Goal: Information Seeking & Learning: Learn about a topic

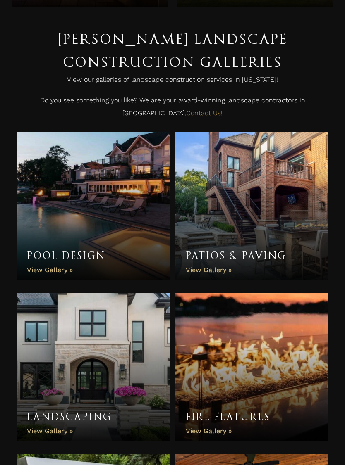
scroll to position [115, 0]
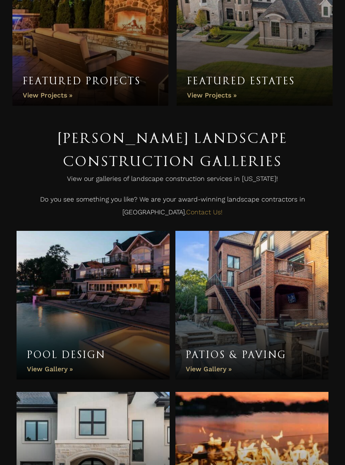
click at [225, 279] on link "Patios & Paving" at bounding box center [251, 305] width 153 height 149
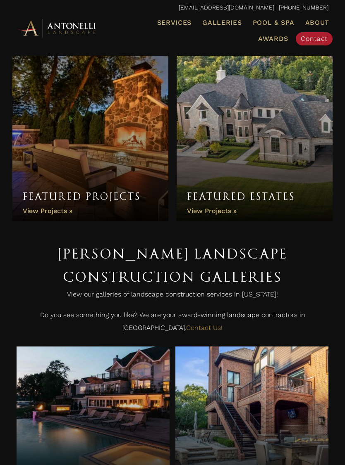
scroll to position [116, 0]
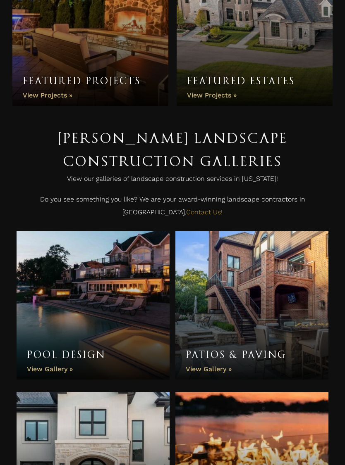
click at [62, 270] on link "Pool Design" at bounding box center [93, 305] width 153 height 149
click at [75, 281] on link "Pool Design" at bounding box center [93, 305] width 153 height 149
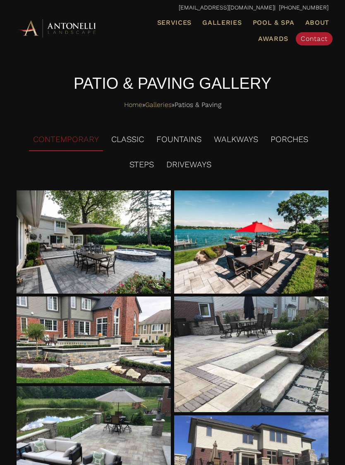
click at [50, 219] on div at bounding box center [94, 242] width 155 height 103
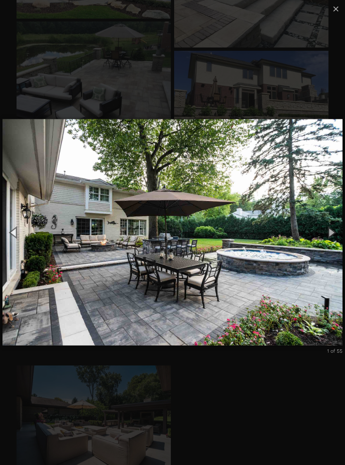
scroll to position [365, 0]
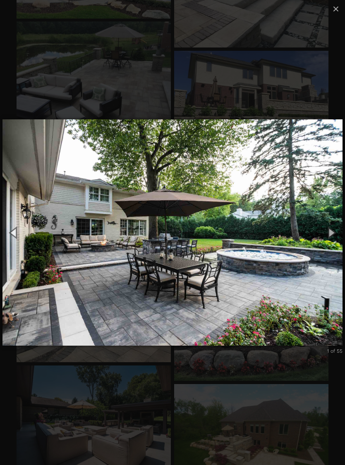
click at [334, 239] on button "Next (Right arrow key)" at bounding box center [331, 233] width 28 height 34
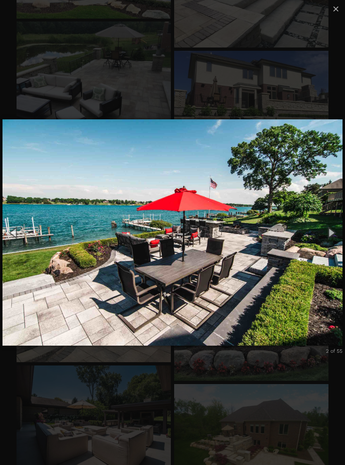
click at [341, 241] on button "Next (Right arrow key)" at bounding box center [331, 233] width 28 height 34
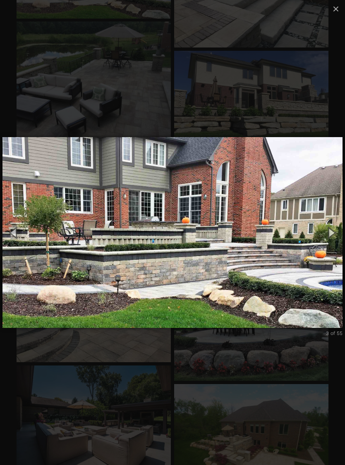
click at [336, 240] on button "Next (Right arrow key)" at bounding box center [331, 233] width 28 height 34
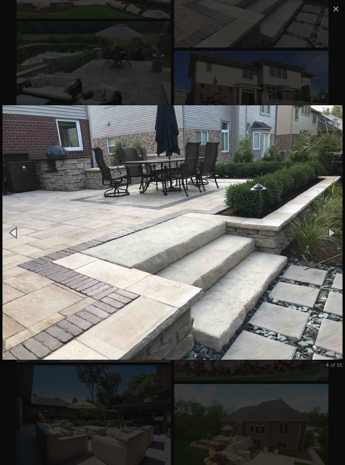
click at [335, 240] on button "Next (Right arrow key)" at bounding box center [331, 233] width 28 height 34
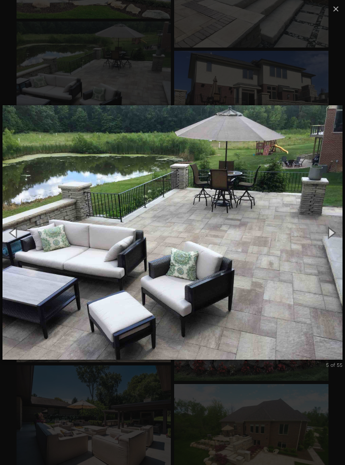
click at [333, 239] on button "Next (Right arrow key)" at bounding box center [331, 233] width 28 height 34
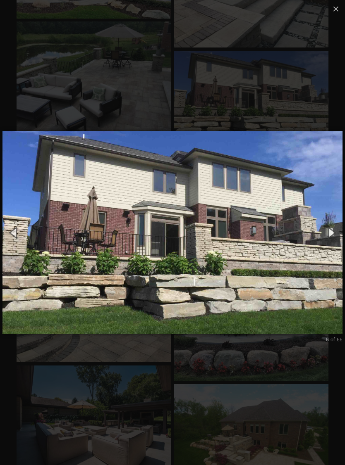
click at [336, 240] on button "Next (Right arrow key)" at bounding box center [331, 233] width 28 height 34
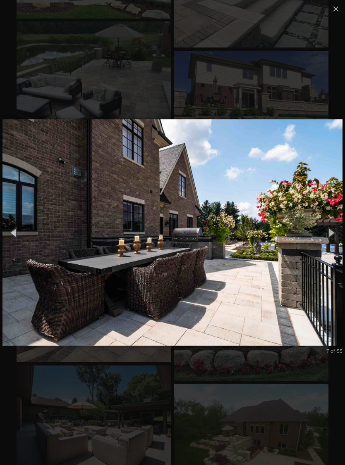
click at [335, 239] on button "Next (Right arrow key)" at bounding box center [331, 233] width 28 height 34
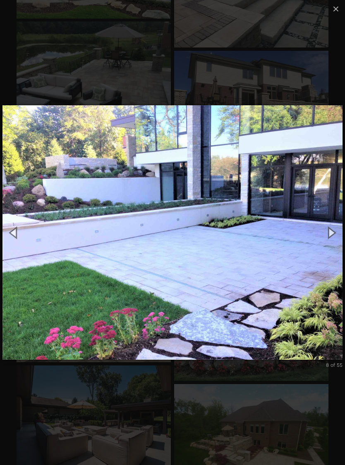
click at [334, 240] on button "Next (Right arrow key)" at bounding box center [331, 233] width 28 height 34
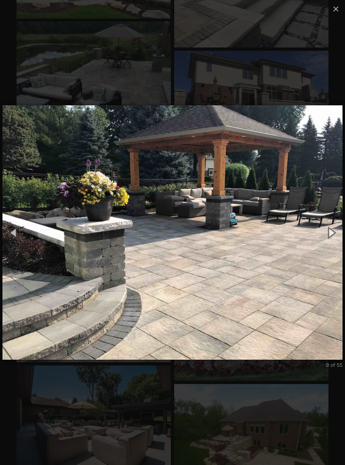
click at [334, 240] on button "Next (Right arrow key)" at bounding box center [331, 233] width 28 height 34
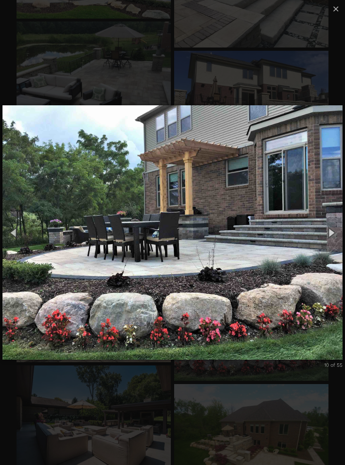
click at [334, 240] on button "Next (Right arrow key)" at bounding box center [331, 233] width 28 height 34
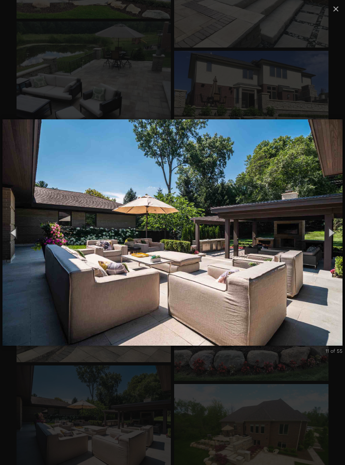
click at [334, 237] on button "Next (Right arrow key)" at bounding box center [331, 233] width 28 height 34
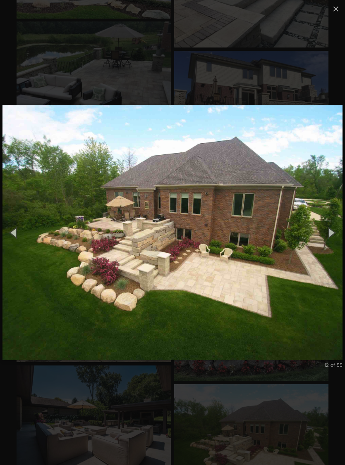
click at [331, 239] on button "Next (Right arrow key)" at bounding box center [331, 233] width 28 height 34
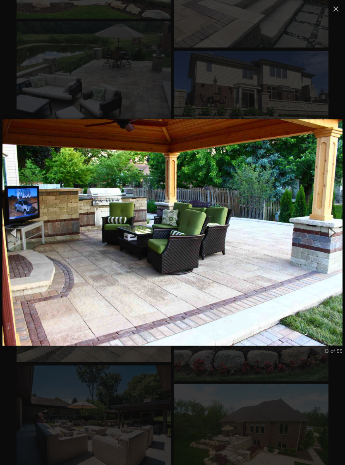
click at [332, 238] on button "Next (Right arrow key)" at bounding box center [331, 233] width 28 height 34
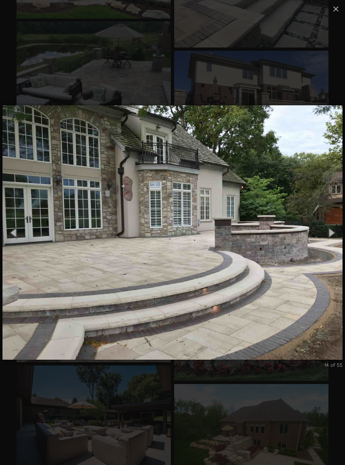
click at [334, 242] on button "Next (Right arrow key)" at bounding box center [331, 233] width 28 height 34
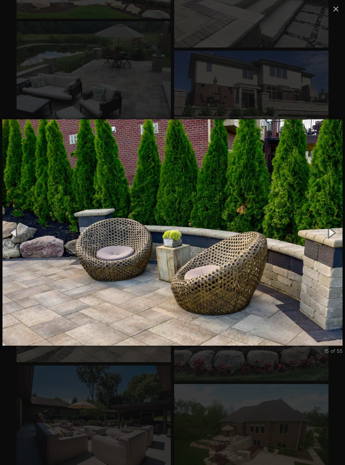
click at [333, 243] on button "Next (Right arrow key)" at bounding box center [331, 233] width 28 height 34
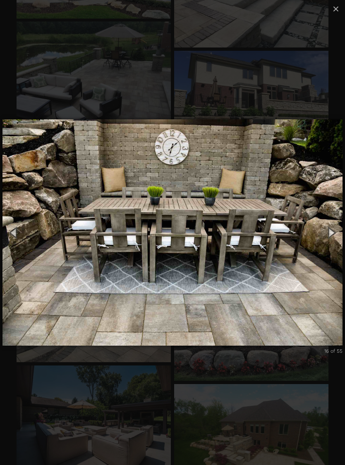
click at [332, 241] on button "Next (Right arrow key)" at bounding box center [331, 233] width 28 height 34
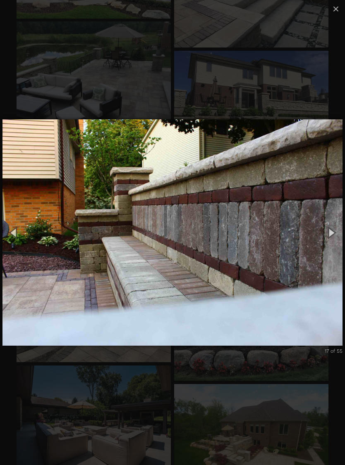
click at [332, 238] on button "Next (Right arrow key)" at bounding box center [331, 233] width 28 height 34
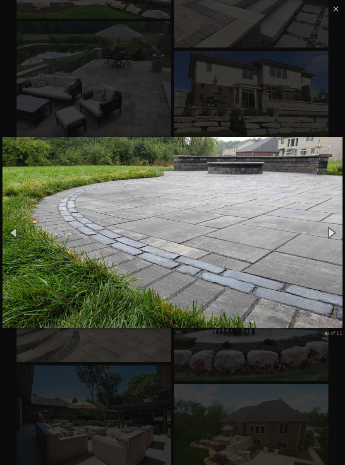
click at [332, 242] on button "Next (Right arrow key)" at bounding box center [331, 233] width 28 height 34
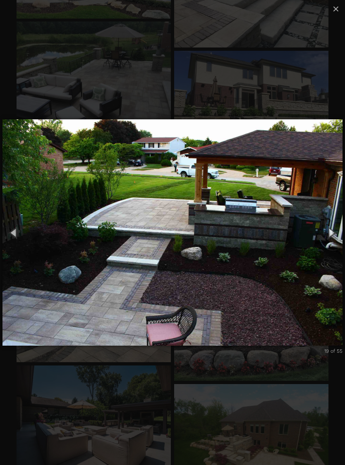
click at [333, 240] on button "Next (Right arrow key)" at bounding box center [331, 233] width 28 height 34
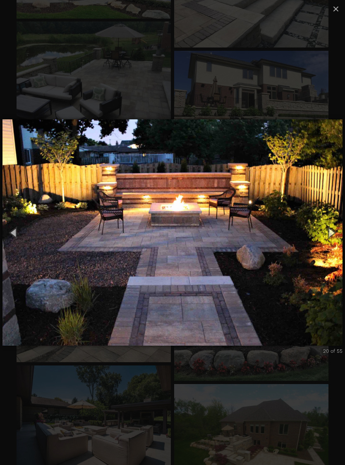
click at [332, 238] on button "Next (Right arrow key)" at bounding box center [331, 233] width 28 height 34
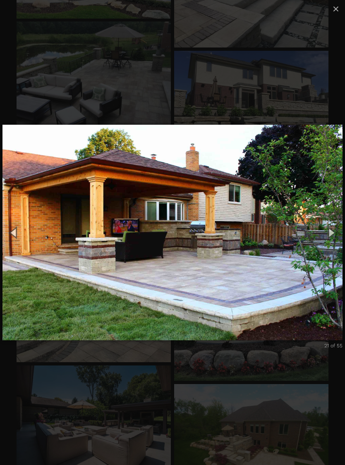
click at [332, 234] on button "Next (Right arrow key)" at bounding box center [331, 233] width 28 height 34
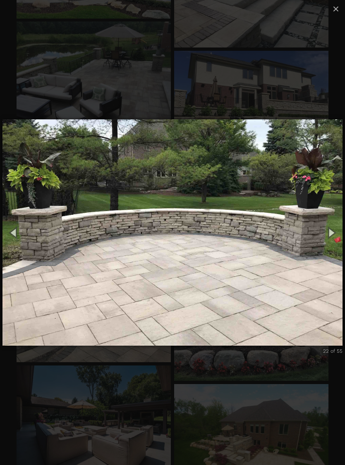
click at [332, 241] on button "Next (Right arrow key)" at bounding box center [331, 233] width 28 height 34
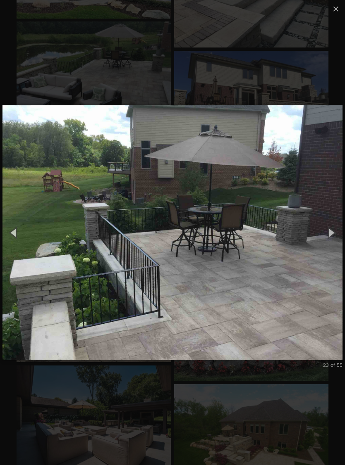
click at [332, 236] on button "Next (Right arrow key)" at bounding box center [331, 233] width 28 height 34
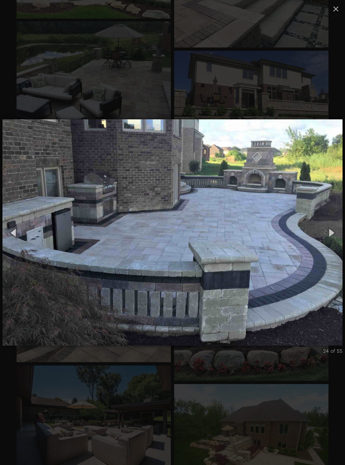
click at [332, 239] on button "Next (Right arrow key)" at bounding box center [331, 233] width 28 height 34
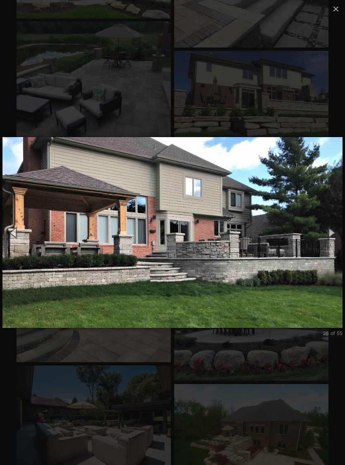
click at [333, 240] on button "Next (Right arrow key)" at bounding box center [331, 233] width 28 height 34
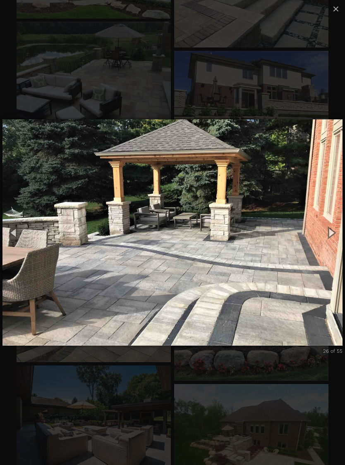
click at [332, 239] on button "Next (Right arrow key)" at bounding box center [331, 233] width 28 height 34
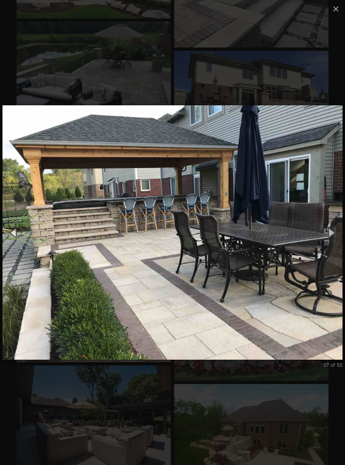
click at [332, 235] on button "Next (Right arrow key)" at bounding box center [331, 233] width 28 height 34
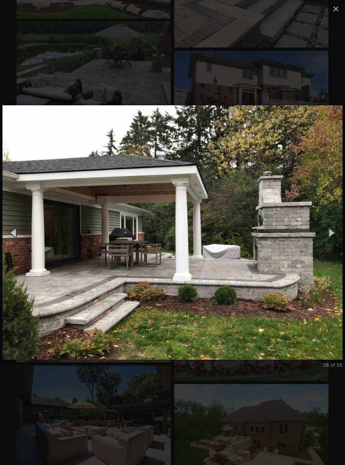
click at [332, 240] on button "Next (Right arrow key)" at bounding box center [331, 233] width 28 height 34
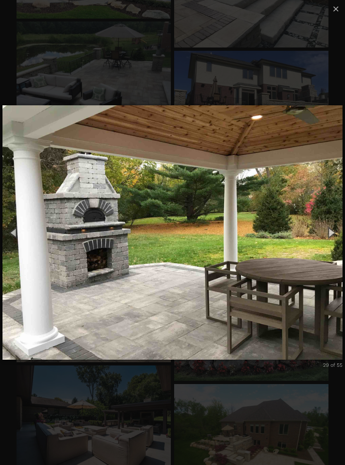
click at [332, 241] on button "Next (Right arrow key)" at bounding box center [331, 233] width 28 height 34
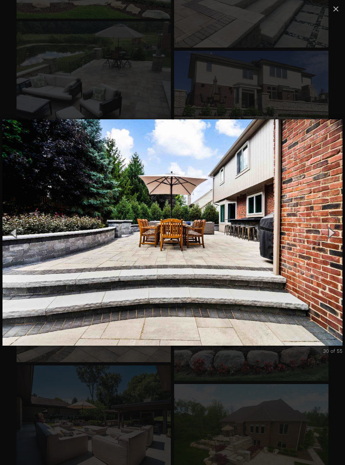
click at [332, 239] on button "Next (Right arrow key)" at bounding box center [331, 233] width 28 height 34
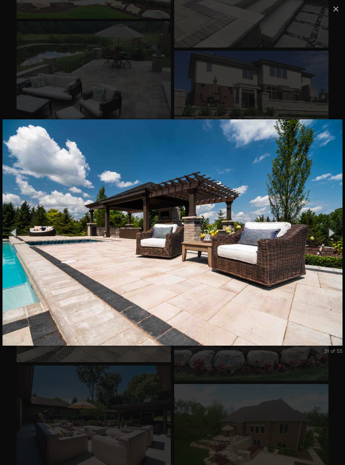
click at [332, 237] on button "Next (Right arrow key)" at bounding box center [331, 233] width 28 height 34
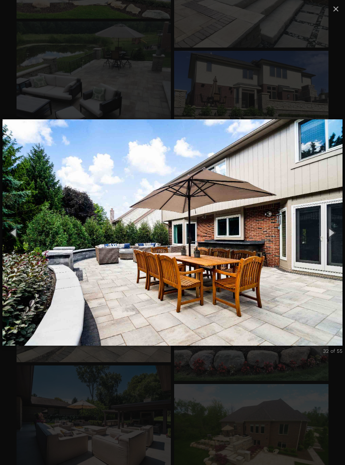
click at [332, 237] on button "Next (Right arrow key)" at bounding box center [331, 233] width 28 height 34
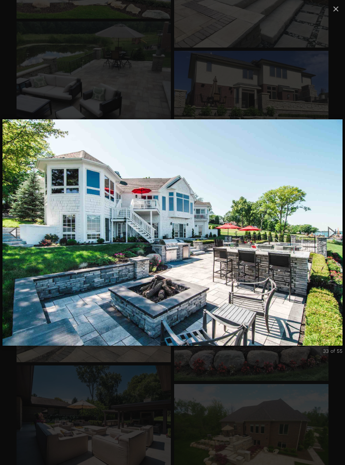
click at [332, 233] on button "Next (Right arrow key)" at bounding box center [331, 233] width 28 height 34
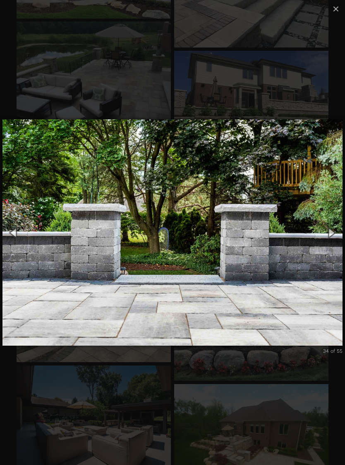
click at [332, 231] on button "Next (Right arrow key)" at bounding box center [331, 233] width 28 height 34
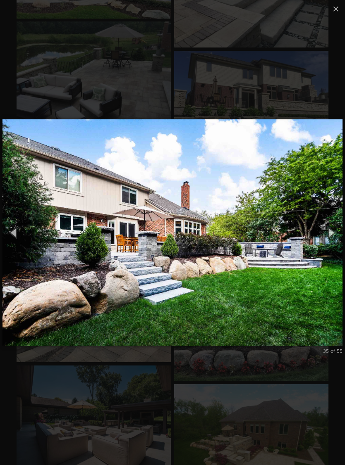
click at [332, 233] on button "Next (Right arrow key)" at bounding box center [331, 233] width 28 height 34
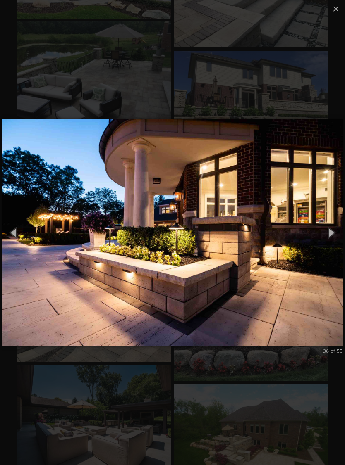
click at [332, 233] on button "Next (Right arrow key)" at bounding box center [331, 233] width 28 height 34
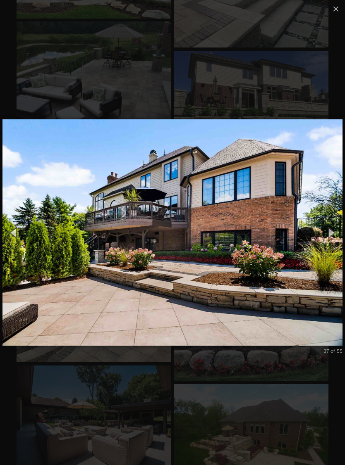
click at [332, 232] on button "Next (Right arrow key)" at bounding box center [331, 233] width 28 height 34
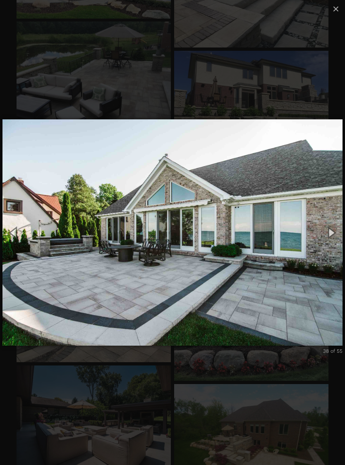
click at [332, 234] on button "Next (Right arrow key)" at bounding box center [331, 233] width 28 height 34
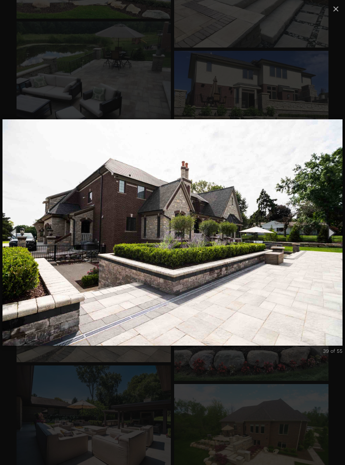
click at [331, 237] on button "Next (Right arrow key)" at bounding box center [331, 233] width 28 height 34
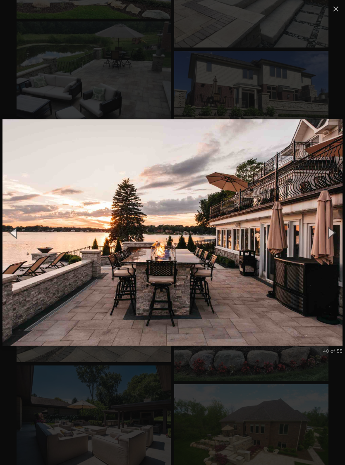
click at [333, 239] on button "Next (Right arrow key)" at bounding box center [331, 233] width 28 height 34
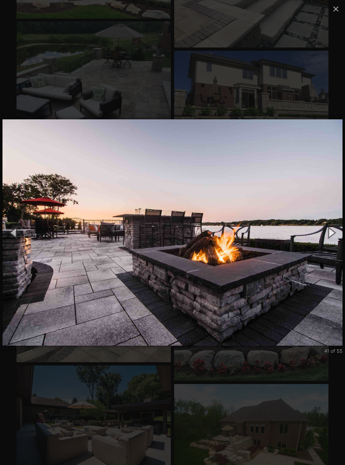
click at [332, 238] on button "Next (Right arrow key)" at bounding box center [331, 233] width 28 height 34
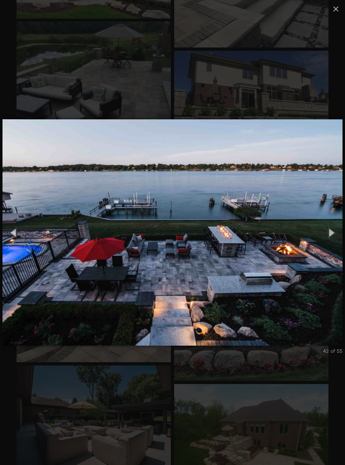
click at [332, 242] on button "Next (Right arrow key)" at bounding box center [331, 233] width 28 height 34
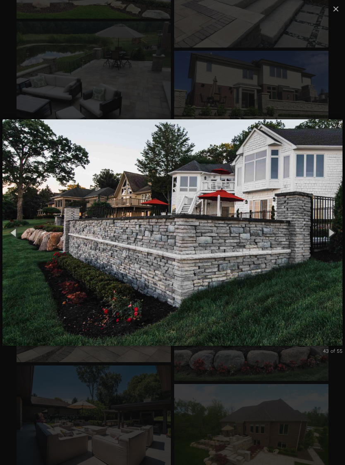
click at [331, 237] on button "Next (Right arrow key)" at bounding box center [331, 233] width 28 height 34
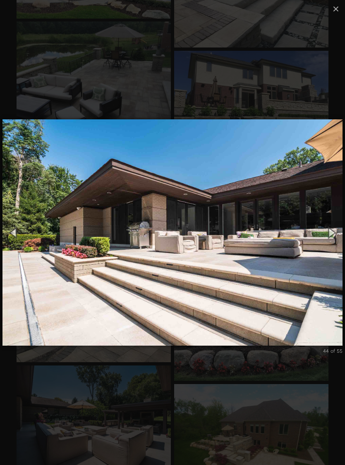
click at [334, 235] on button "Next (Right arrow key)" at bounding box center [331, 233] width 28 height 34
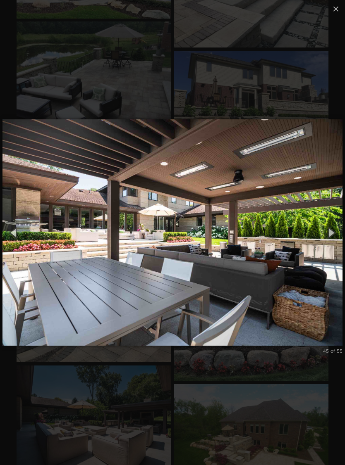
click at [331, 242] on button "Next (Right arrow key)" at bounding box center [331, 233] width 28 height 34
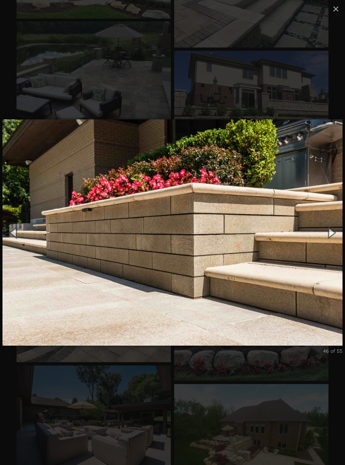
click at [333, 236] on button "Next (Right arrow key)" at bounding box center [331, 233] width 28 height 34
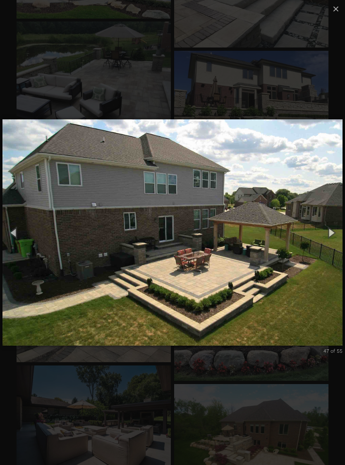
click at [334, 235] on button "Next (Right arrow key)" at bounding box center [331, 233] width 28 height 34
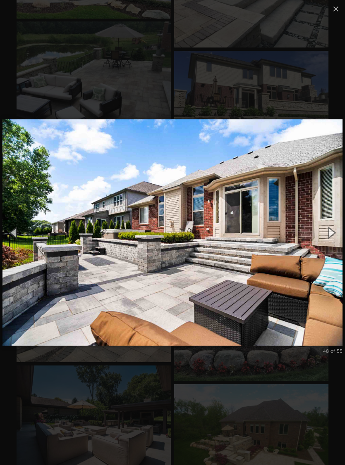
click at [334, 234] on button "Next (Right arrow key)" at bounding box center [331, 233] width 28 height 34
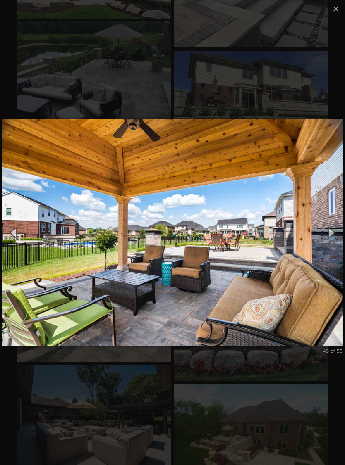
click at [334, 237] on button "Next (Right arrow key)" at bounding box center [331, 233] width 28 height 34
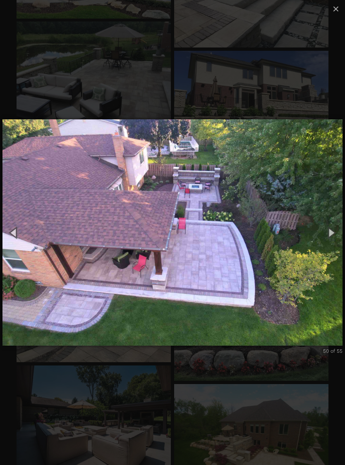
click at [335, 234] on button "Next (Right arrow key)" at bounding box center [331, 233] width 28 height 34
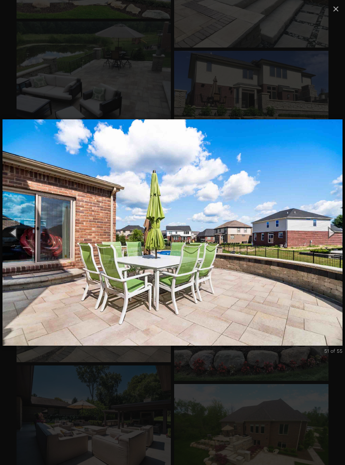
click at [334, 234] on button "Next (Right arrow key)" at bounding box center [331, 233] width 28 height 34
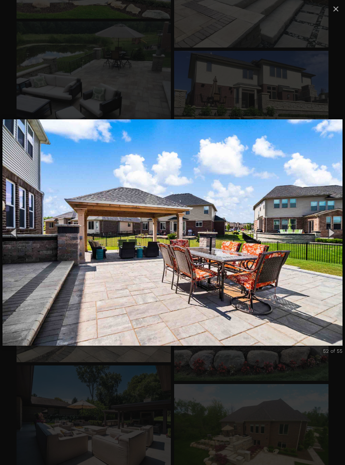
click at [334, 234] on button "Next (Right arrow key)" at bounding box center [331, 233] width 28 height 34
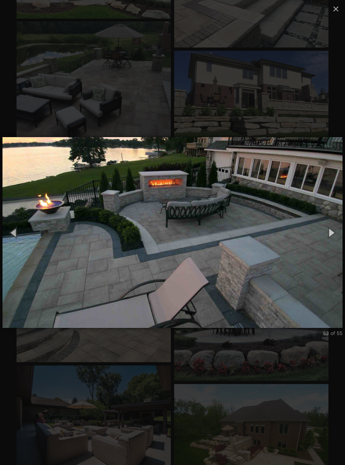
click at [334, 233] on button "Next (Right arrow key)" at bounding box center [331, 233] width 28 height 34
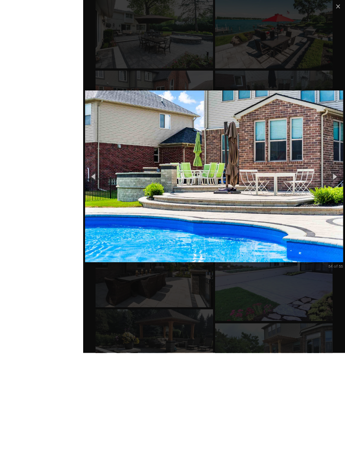
scroll to position [371, 0]
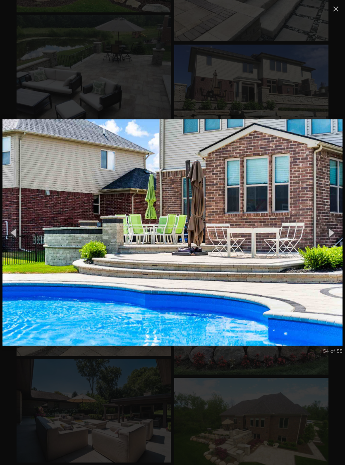
click at [337, 11] on span "×" at bounding box center [335, 8] width 7 height 13
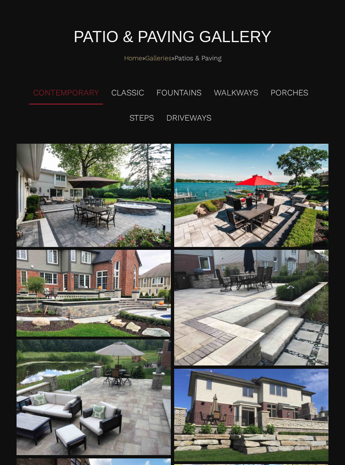
scroll to position [0, 0]
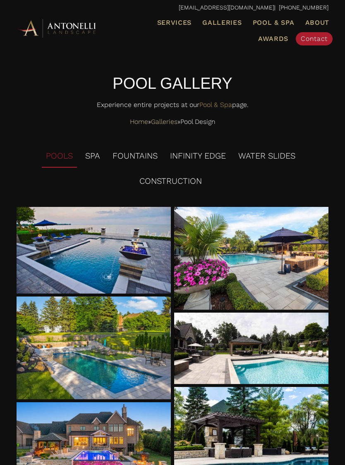
click at [57, 157] on li "POOLS" at bounding box center [59, 156] width 35 height 23
click at [72, 245] on div at bounding box center [94, 250] width 155 height 87
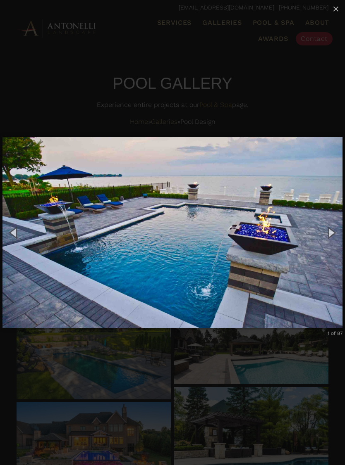
click at [330, 239] on button "Next (Right arrow key)" at bounding box center [331, 233] width 28 height 34
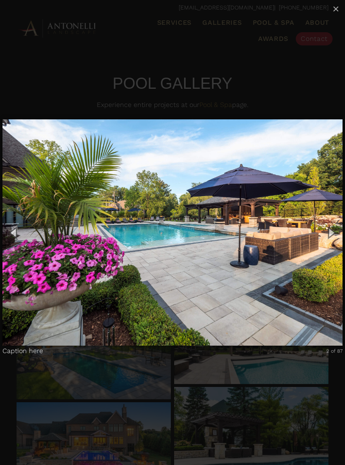
click at [331, 237] on button "Next (Right arrow key)" at bounding box center [331, 233] width 28 height 34
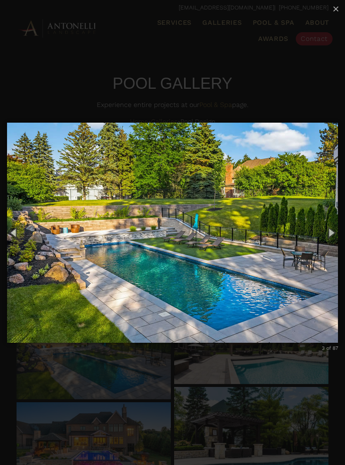
click at [329, 236] on button "Next (Right arrow key)" at bounding box center [331, 233] width 28 height 34
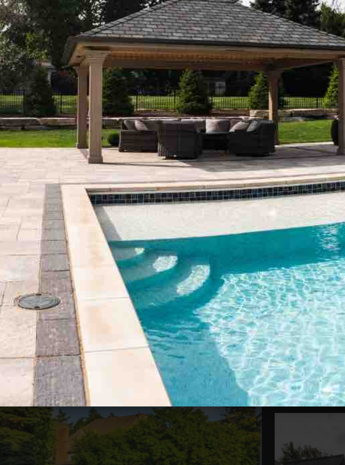
scroll to position [12, 0]
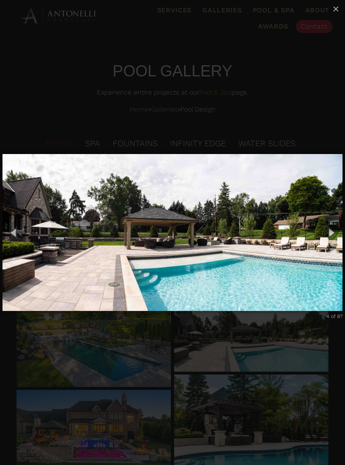
click at [110, 196] on img "carousel" at bounding box center [172, 233] width 340 height 190
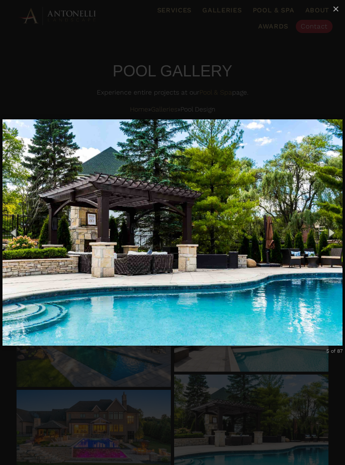
scroll to position [12, 0]
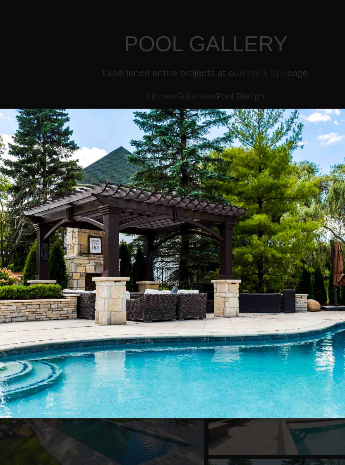
click at [242, 179] on img "carousel" at bounding box center [172, 233] width 340 height 260
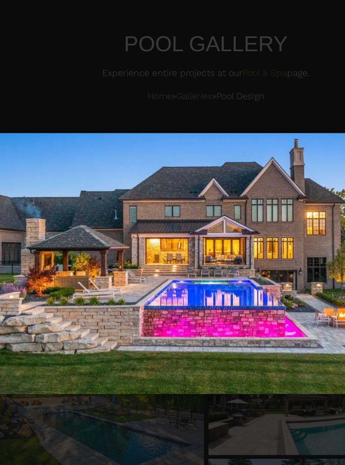
click at [245, 177] on img "carousel" at bounding box center [172, 233] width 340 height 224
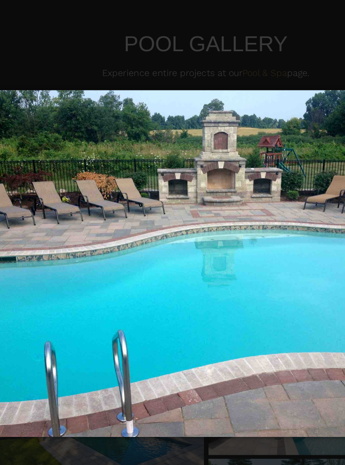
click at [239, 182] on img "carousel" at bounding box center [172, 232] width 340 height 287
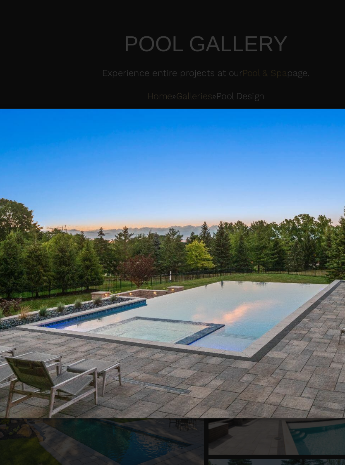
click at [241, 193] on img "carousel" at bounding box center [172, 233] width 340 height 260
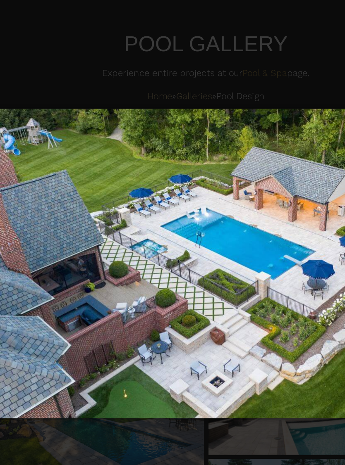
click at [223, 163] on img "carousel" at bounding box center [172, 233] width 340 height 260
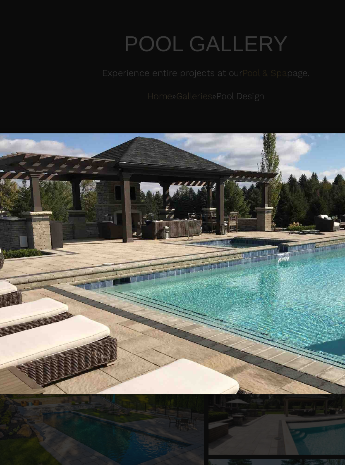
click at [227, 157] on img "carousel" at bounding box center [172, 233] width 340 height 224
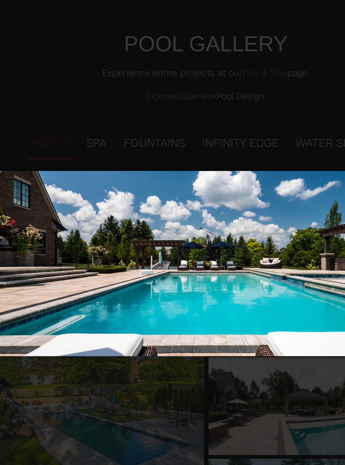
click at [227, 156] on img "carousel" at bounding box center [172, 232] width 340 height 169
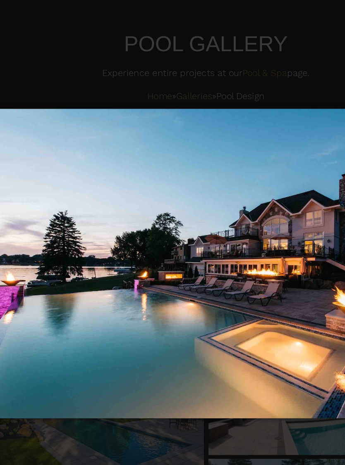
click at [48, 190] on img "carousel" at bounding box center [172, 233] width 340 height 260
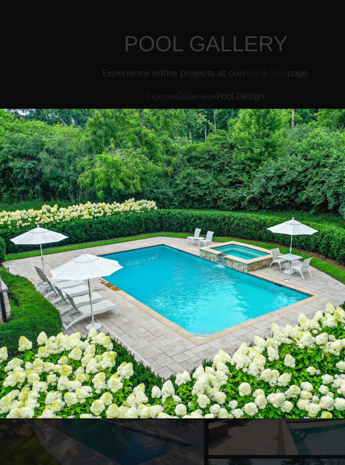
click at [40, 182] on img "carousel" at bounding box center [172, 233] width 340 height 260
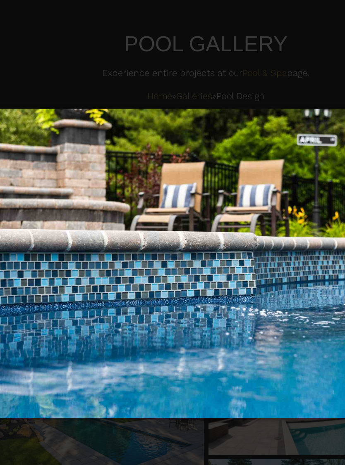
click at [39, 181] on img "carousel" at bounding box center [172, 233] width 340 height 260
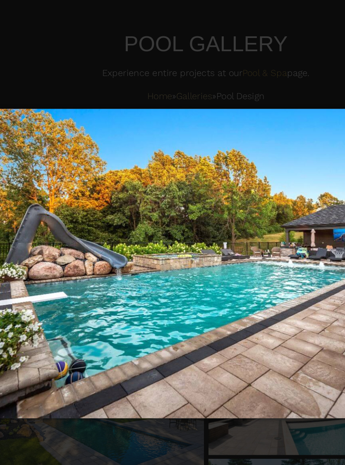
click at [43, 186] on img "carousel" at bounding box center [172, 233] width 340 height 260
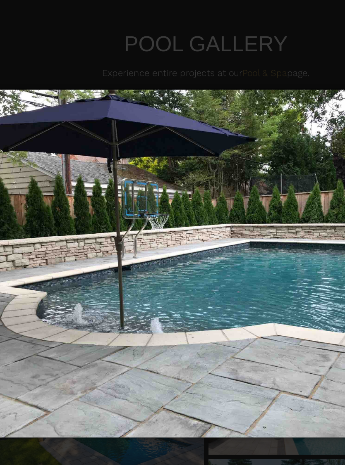
click at [45, 185] on img "carousel" at bounding box center [172, 233] width 340 height 288
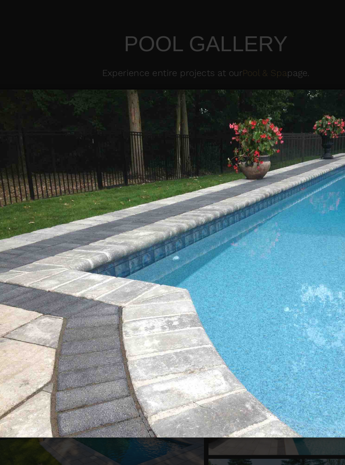
click at [37, 174] on img "carousel" at bounding box center [172, 233] width 340 height 288
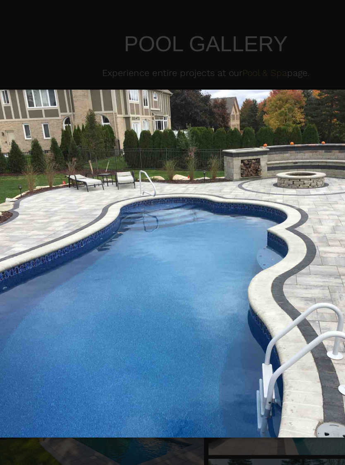
click at [32, 174] on img "carousel" at bounding box center [172, 233] width 340 height 288
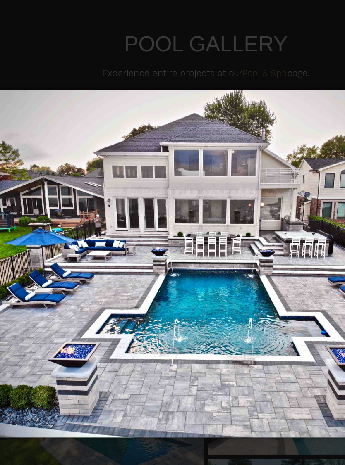
click at [31, 187] on img "carousel" at bounding box center [172, 233] width 340 height 288
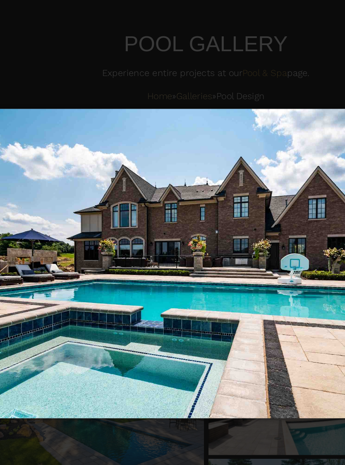
click at [35, 182] on img "carousel" at bounding box center [172, 233] width 340 height 260
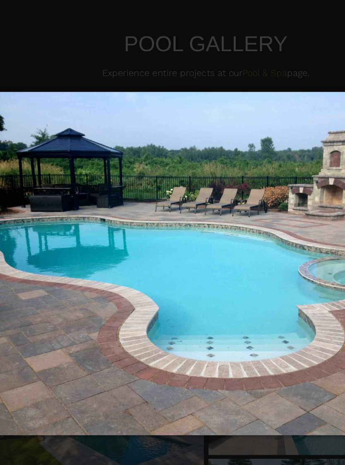
click at [30, 177] on img "carousel" at bounding box center [172, 233] width 340 height 285
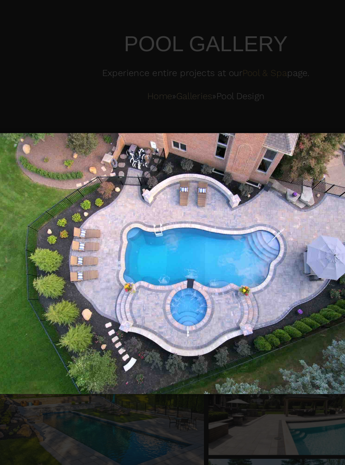
click at [33, 180] on img "carousel" at bounding box center [172, 233] width 340 height 224
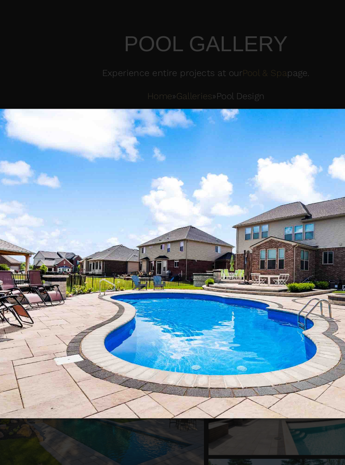
click at [31, 179] on img "carousel" at bounding box center [172, 233] width 340 height 260
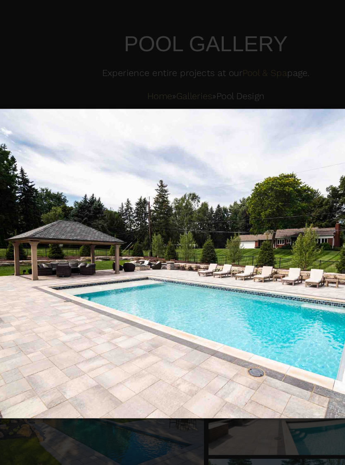
click at [31, 177] on img "carousel" at bounding box center [172, 233] width 340 height 260
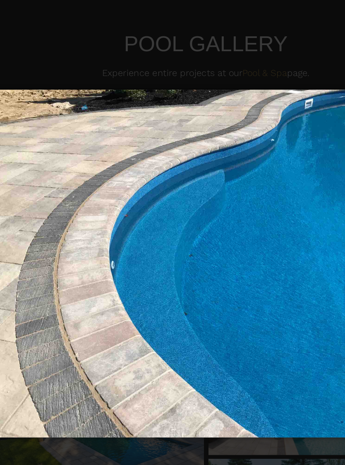
click at [33, 184] on img "carousel" at bounding box center [172, 233] width 340 height 288
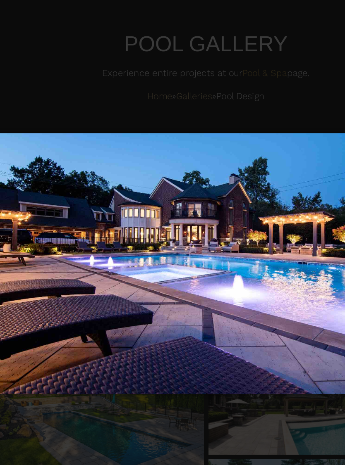
click at [37, 185] on img "carousel" at bounding box center [172, 233] width 340 height 224
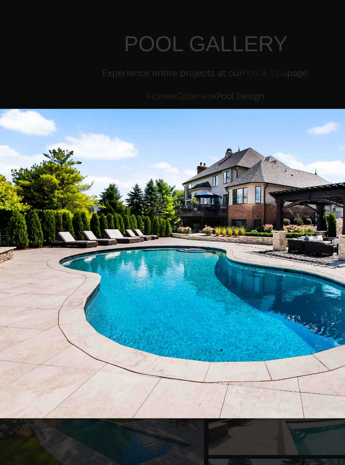
click at [37, 185] on img "carousel" at bounding box center [172, 233] width 340 height 260
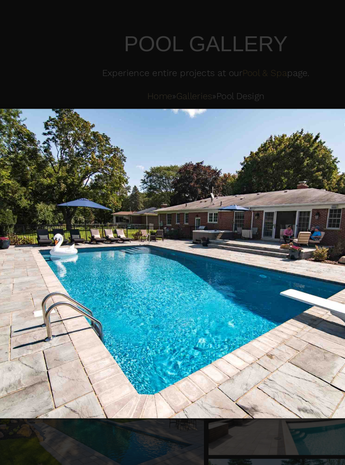
click at [34, 187] on img "carousel" at bounding box center [172, 233] width 340 height 260
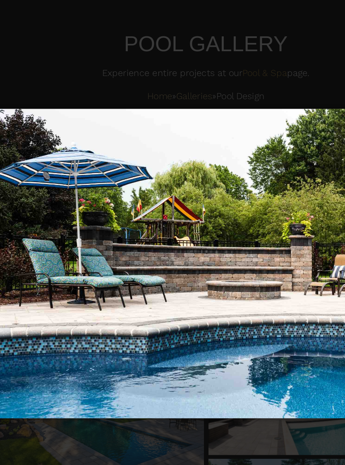
click at [33, 187] on img "carousel" at bounding box center [172, 233] width 340 height 260
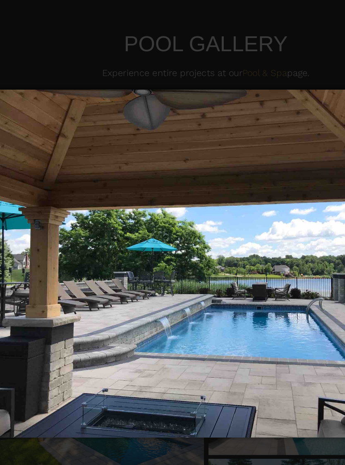
click at [33, 190] on img "carousel" at bounding box center [172, 233] width 340 height 288
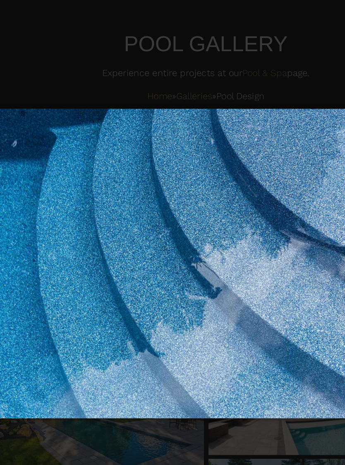
click at [35, 190] on img "carousel" at bounding box center [172, 233] width 340 height 260
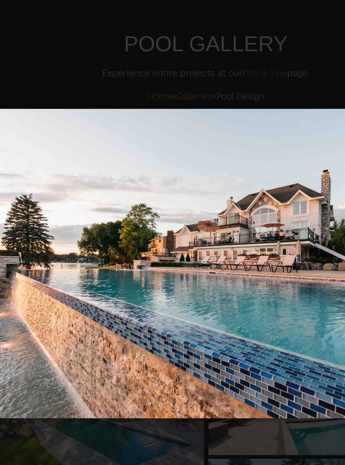
click at [36, 189] on img "carousel" at bounding box center [172, 233] width 340 height 260
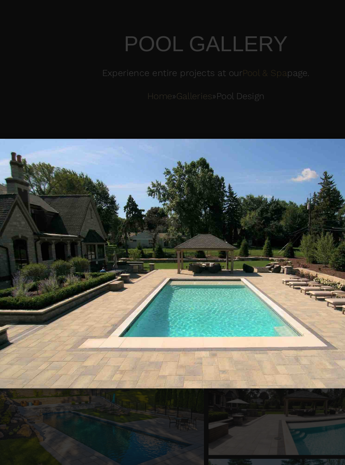
click at [37, 190] on img "carousel" at bounding box center [172, 233] width 340 height 216
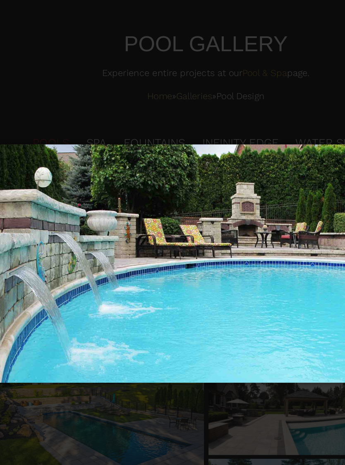
click at [37, 190] on img "carousel" at bounding box center [172, 233] width 340 height 208
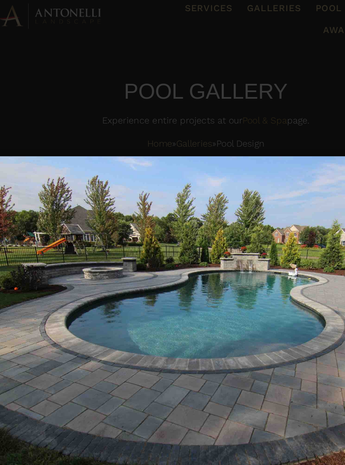
scroll to position [0, 0]
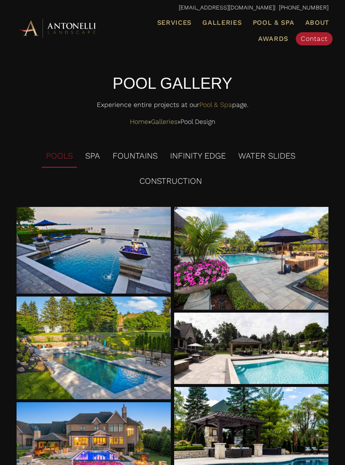
click at [91, 235] on div at bounding box center [94, 250] width 155 height 87
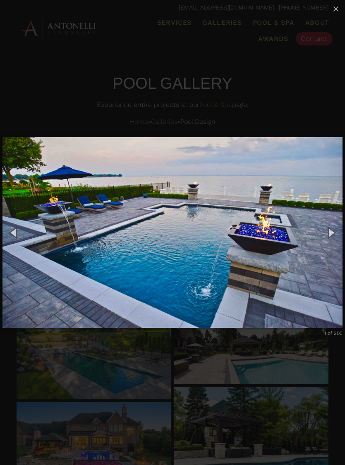
click at [333, 233] on button "Next (Right arrow key)" at bounding box center [331, 233] width 28 height 34
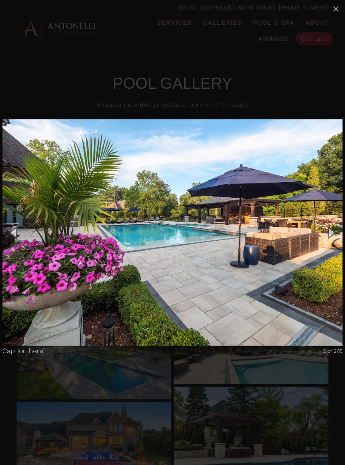
click at [333, 235] on button "Next (Right arrow key)" at bounding box center [331, 233] width 28 height 34
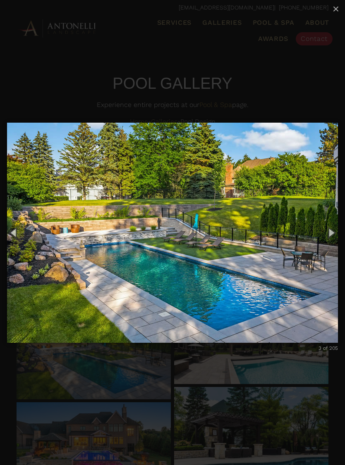
click at [331, 235] on button "Next (Right arrow key)" at bounding box center [331, 233] width 28 height 34
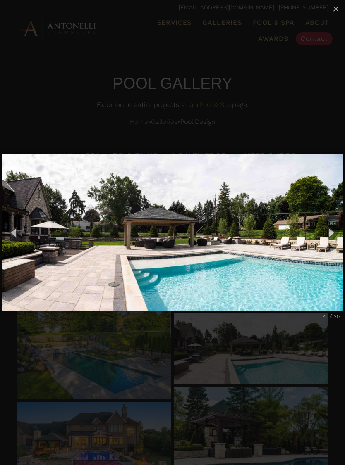
click at [331, 234] on button "Next (Right arrow key)" at bounding box center [331, 233] width 28 height 34
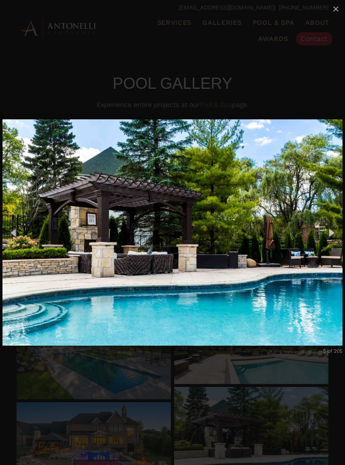
click at [333, 236] on button "Next (Right arrow key)" at bounding box center [331, 233] width 28 height 34
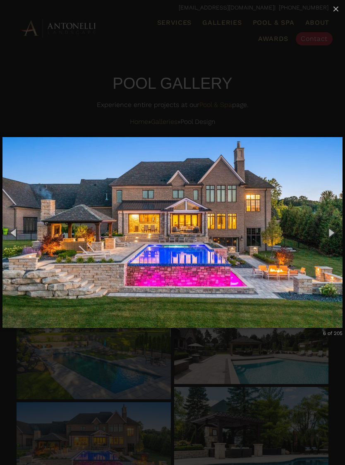
click at [325, 238] on button "Next (Right arrow key)" at bounding box center [331, 233] width 28 height 34
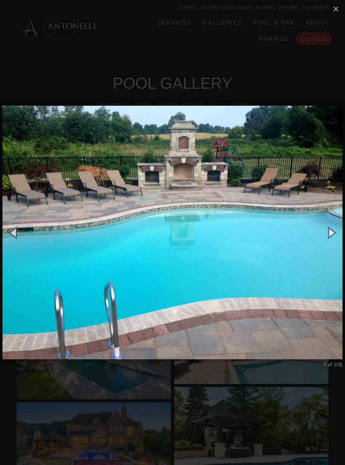
click at [328, 235] on button "Next (Right arrow key)" at bounding box center [331, 233] width 28 height 34
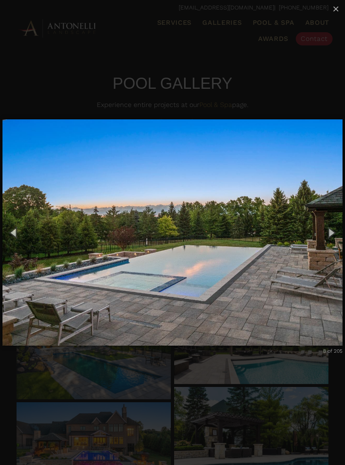
click at [328, 236] on button "Next (Right arrow key)" at bounding box center [331, 233] width 28 height 34
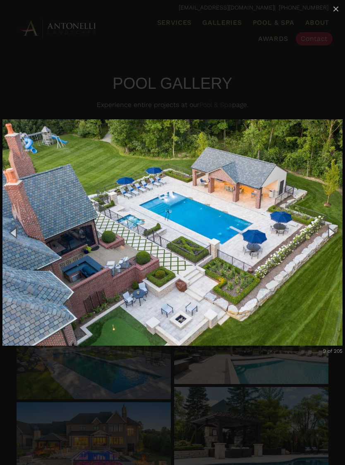
click at [328, 234] on button "Next (Right arrow key)" at bounding box center [331, 233] width 28 height 34
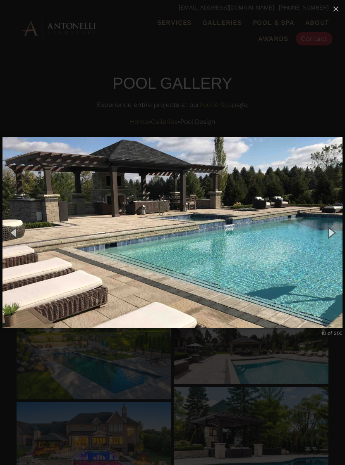
click at [10, 232] on button "Previous (Left arrow key)" at bounding box center [14, 233] width 28 height 34
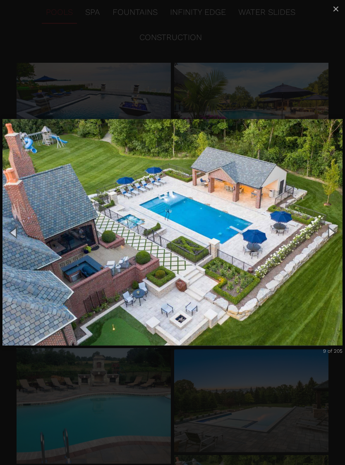
scroll to position [144, 0]
click at [331, 224] on button "Next (Right arrow key)" at bounding box center [331, 233] width 28 height 34
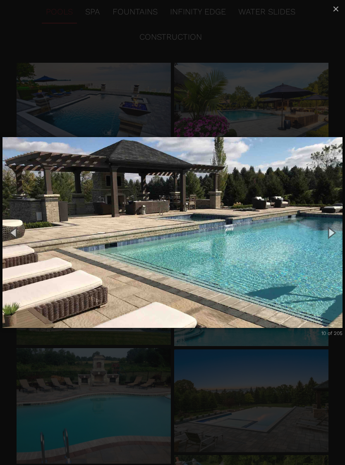
click at [334, 237] on button "Next (Right arrow key)" at bounding box center [331, 233] width 28 height 34
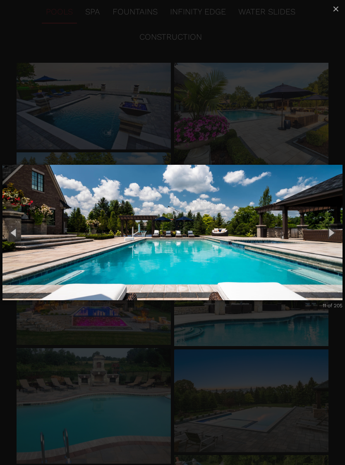
click at [333, 240] on button "Next (Right arrow key)" at bounding box center [331, 233] width 28 height 34
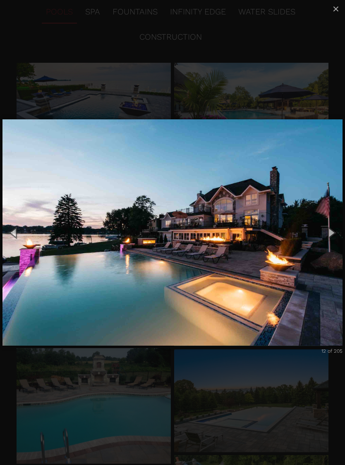
click at [333, 236] on button "Next (Right arrow key)" at bounding box center [331, 233] width 28 height 34
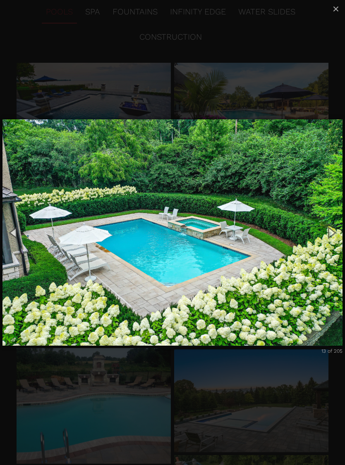
click at [333, 236] on button "Next (Right arrow key)" at bounding box center [331, 233] width 28 height 34
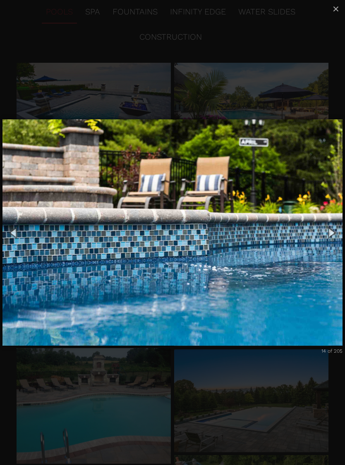
click at [332, 236] on button "Next (Right arrow key)" at bounding box center [331, 233] width 28 height 34
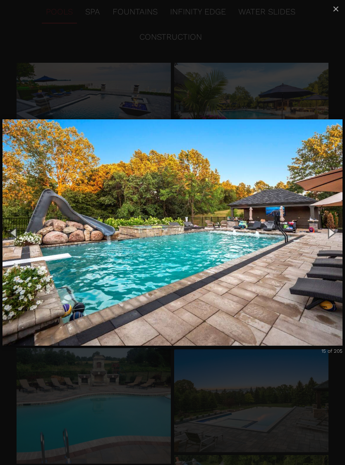
click at [331, 238] on button "Next (Right arrow key)" at bounding box center [331, 233] width 28 height 34
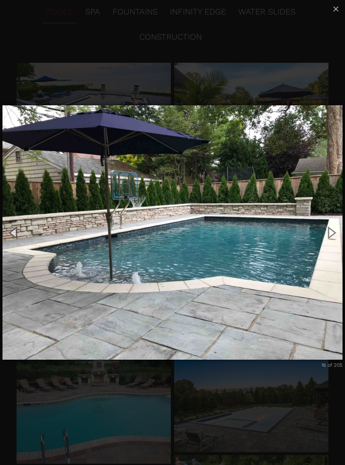
click at [332, 238] on button "Next (Right arrow key)" at bounding box center [331, 233] width 28 height 34
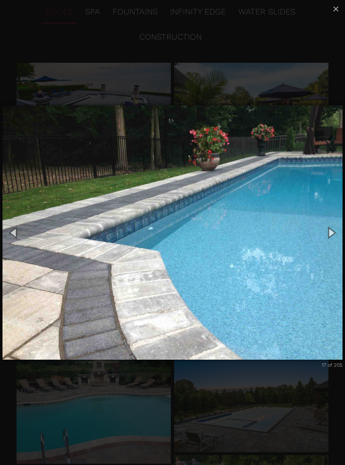
click at [330, 238] on button "Next (Right arrow key)" at bounding box center [331, 233] width 28 height 34
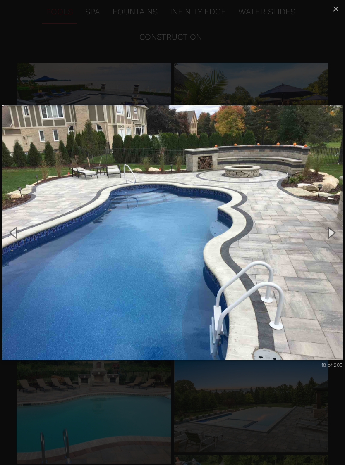
click at [329, 239] on button "Next (Right arrow key)" at bounding box center [331, 233] width 28 height 34
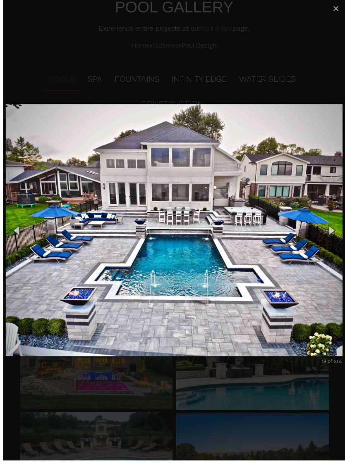
scroll to position [137, 0]
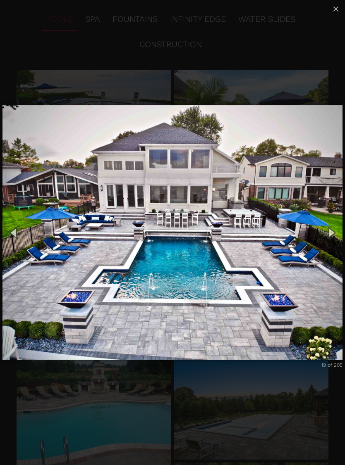
click at [324, 239] on button "Next (Right arrow key)" at bounding box center [331, 233] width 28 height 34
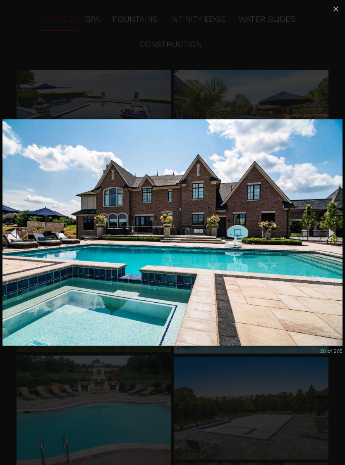
click at [331, 243] on button "Next (Right arrow key)" at bounding box center [331, 233] width 28 height 34
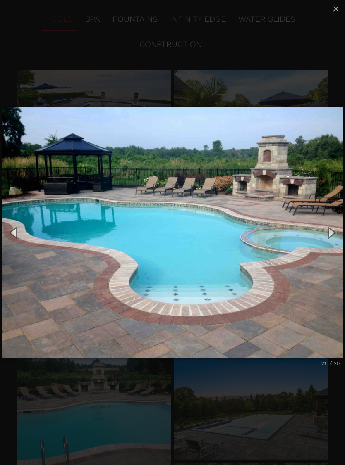
click at [340, 230] on button "Next (Right arrow key)" at bounding box center [331, 233] width 28 height 34
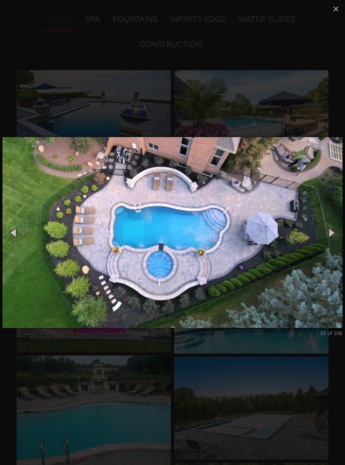
click at [331, 238] on button "Next (Right arrow key)" at bounding box center [331, 233] width 28 height 34
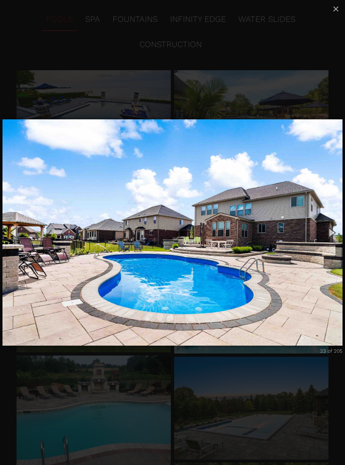
click at [326, 240] on button "Next (Right arrow key)" at bounding box center [331, 233] width 28 height 34
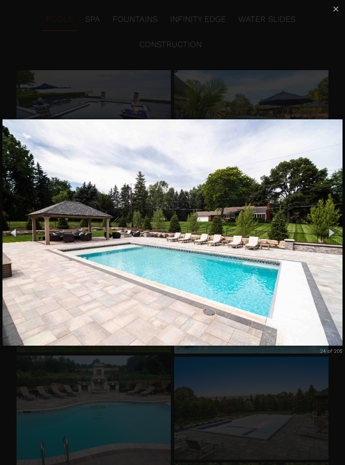
click at [324, 246] on button "Next (Right arrow key)" at bounding box center [331, 233] width 28 height 34
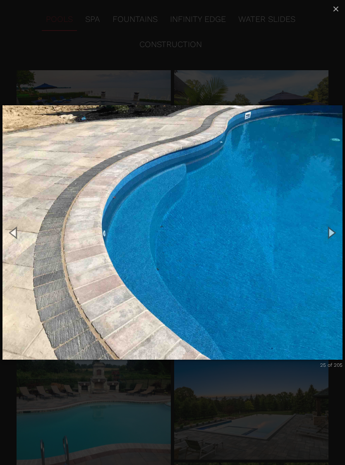
click at [328, 240] on button "Next (Right arrow key)" at bounding box center [331, 233] width 28 height 34
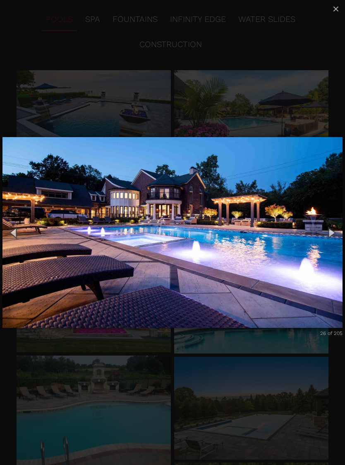
click at [332, 234] on button "Next (Right arrow key)" at bounding box center [331, 233] width 28 height 34
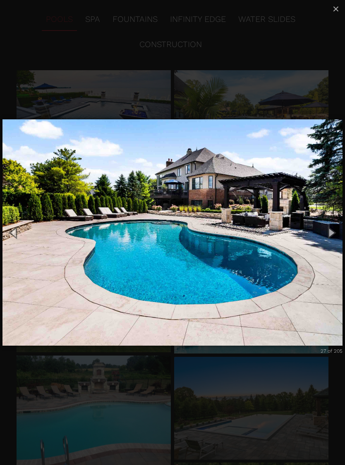
click at [331, 236] on button "Next (Right arrow key)" at bounding box center [331, 233] width 28 height 34
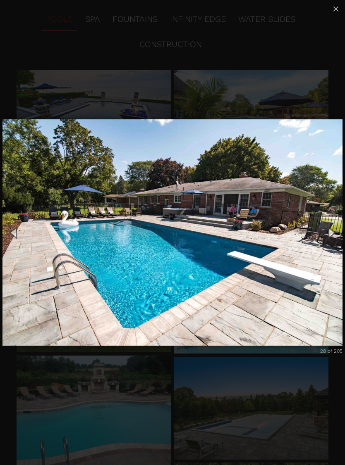
click at [327, 239] on button "Next (Right arrow key)" at bounding box center [331, 233] width 28 height 34
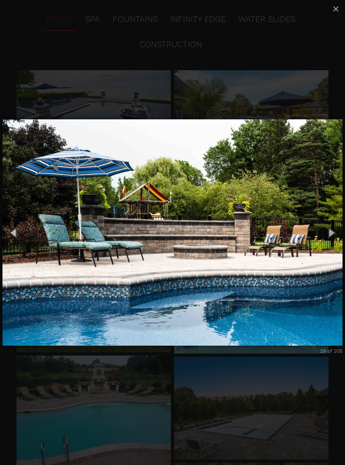
click at [329, 238] on button "Next (Right arrow key)" at bounding box center [331, 233] width 28 height 34
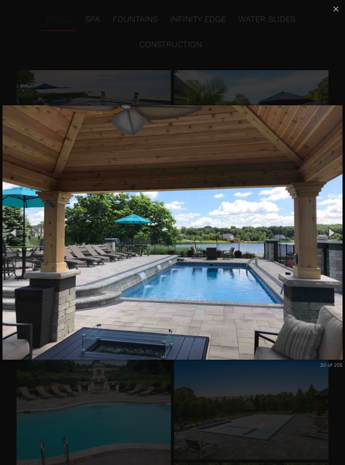
click at [329, 238] on button "Next (Right arrow key)" at bounding box center [331, 233] width 28 height 34
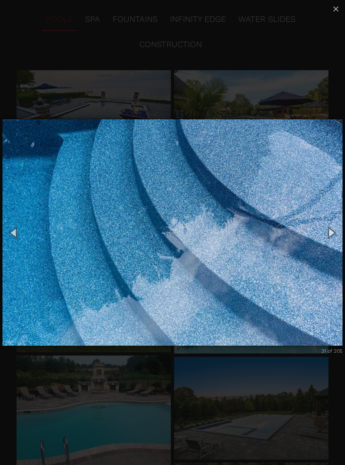
click at [327, 239] on button "Next (Right arrow key)" at bounding box center [331, 233] width 28 height 34
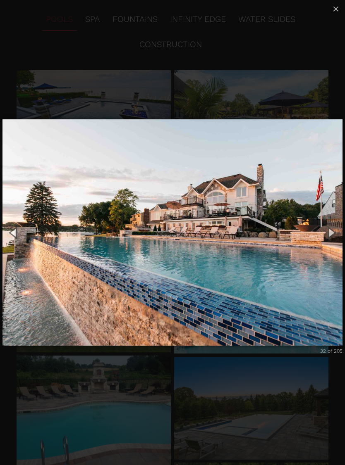
click at [326, 240] on button "Next (Right arrow key)" at bounding box center [331, 233] width 28 height 34
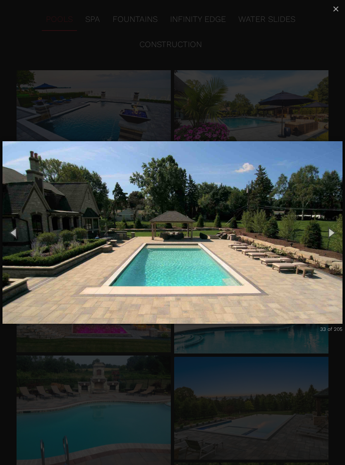
click at [327, 238] on button "Next (Right arrow key)" at bounding box center [331, 233] width 28 height 34
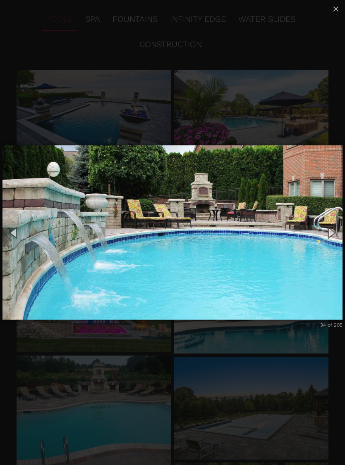
click at [329, 237] on button "Next (Right arrow key)" at bounding box center [331, 233] width 28 height 34
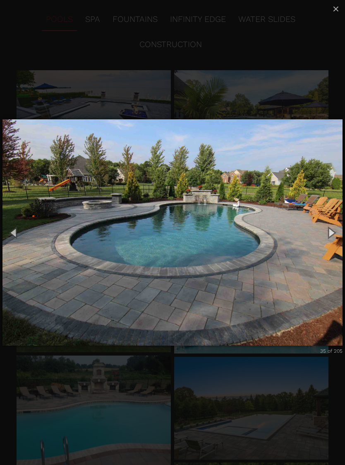
click at [328, 239] on button "Next (Right arrow key)" at bounding box center [331, 233] width 28 height 34
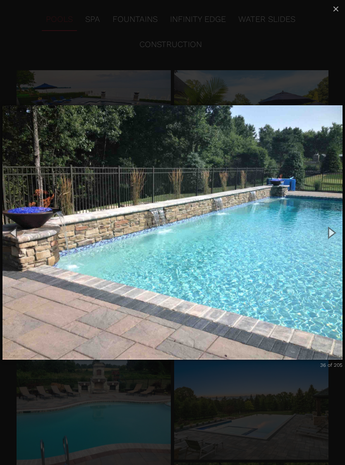
click at [328, 239] on button "Next (Right arrow key)" at bounding box center [331, 233] width 28 height 34
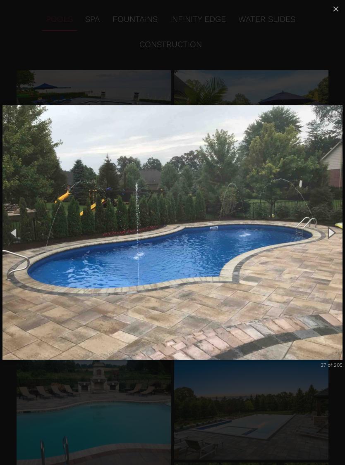
click at [328, 239] on button "Next (Right arrow key)" at bounding box center [331, 233] width 28 height 34
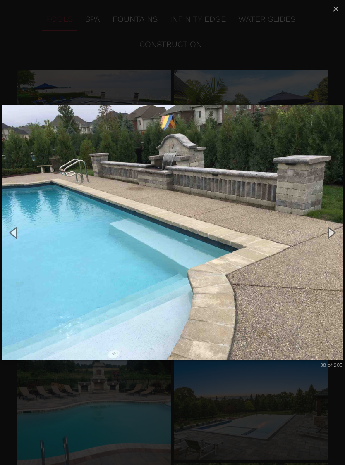
click at [329, 237] on button "Next (Right arrow key)" at bounding box center [331, 233] width 28 height 34
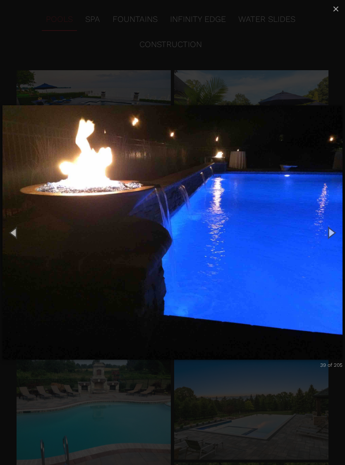
click at [328, 237] on button "Next (Right arrow key)" at bounding box center [331, 233] width 28 height 34
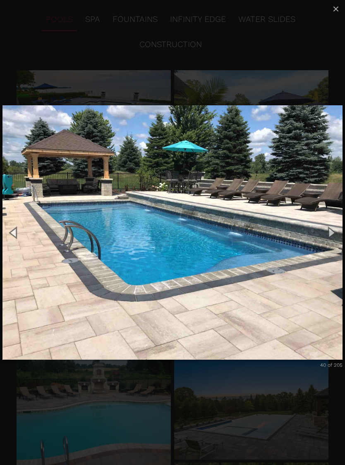
click at [329, 236] on button "Next (Right arrow key)" at bounding box center [331, 233] width 28 height 34
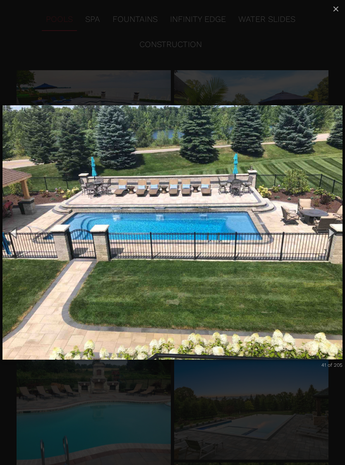
click at [330, 233] on button "Next (Right arrow key)" at bounding box center [331, 233] width 28 height 34
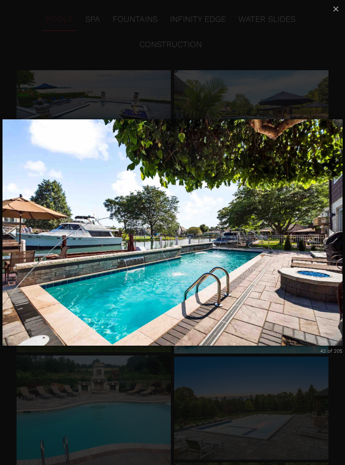
click at [329, 236] on button "Next (Right arrow key)" at bounding box center [331, 233] width 28 height 34
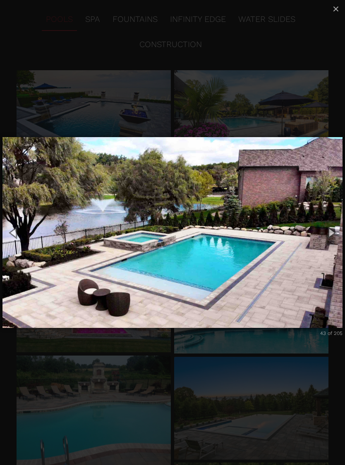
click at [329, 234] on button "Next (Right arrow key)" at bounding box center [331, 233] width 28 height 34
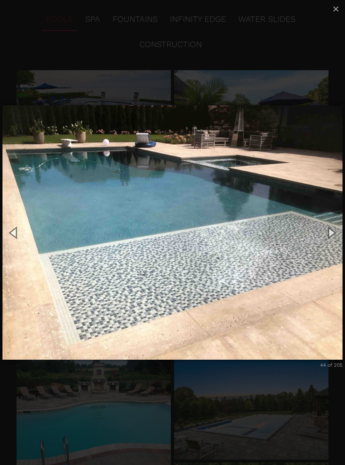
click at [329, 235] on button "Next (Right arrow key)" at bounding box center [331, 233] width 28 height 34
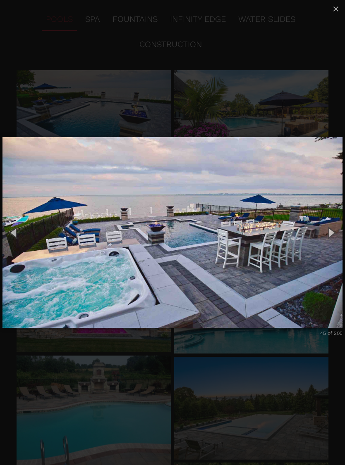
click at [331, 235] on button "Next (Right arrow key)" at bounding box center [331, 233] width 28 height 34
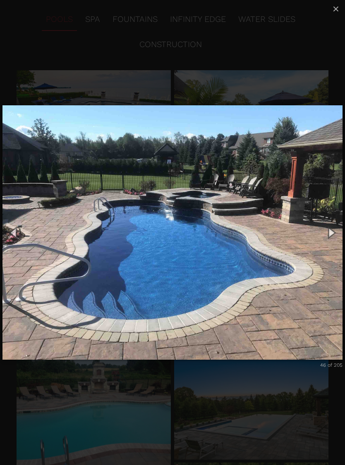
click at [329, 236] on button "Next (Right arrow key)" at bounding box center [331, 233] width 28 height 34
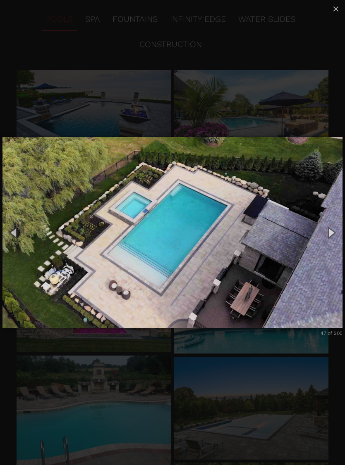
click at [338, 11] on span "×" at bounding box center [335, 8] width 7 height 13
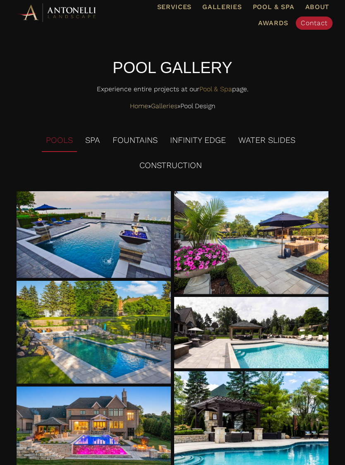
scroll to position [0, 0]
